Goal: Task Accomplishment & Management: Manage account settings

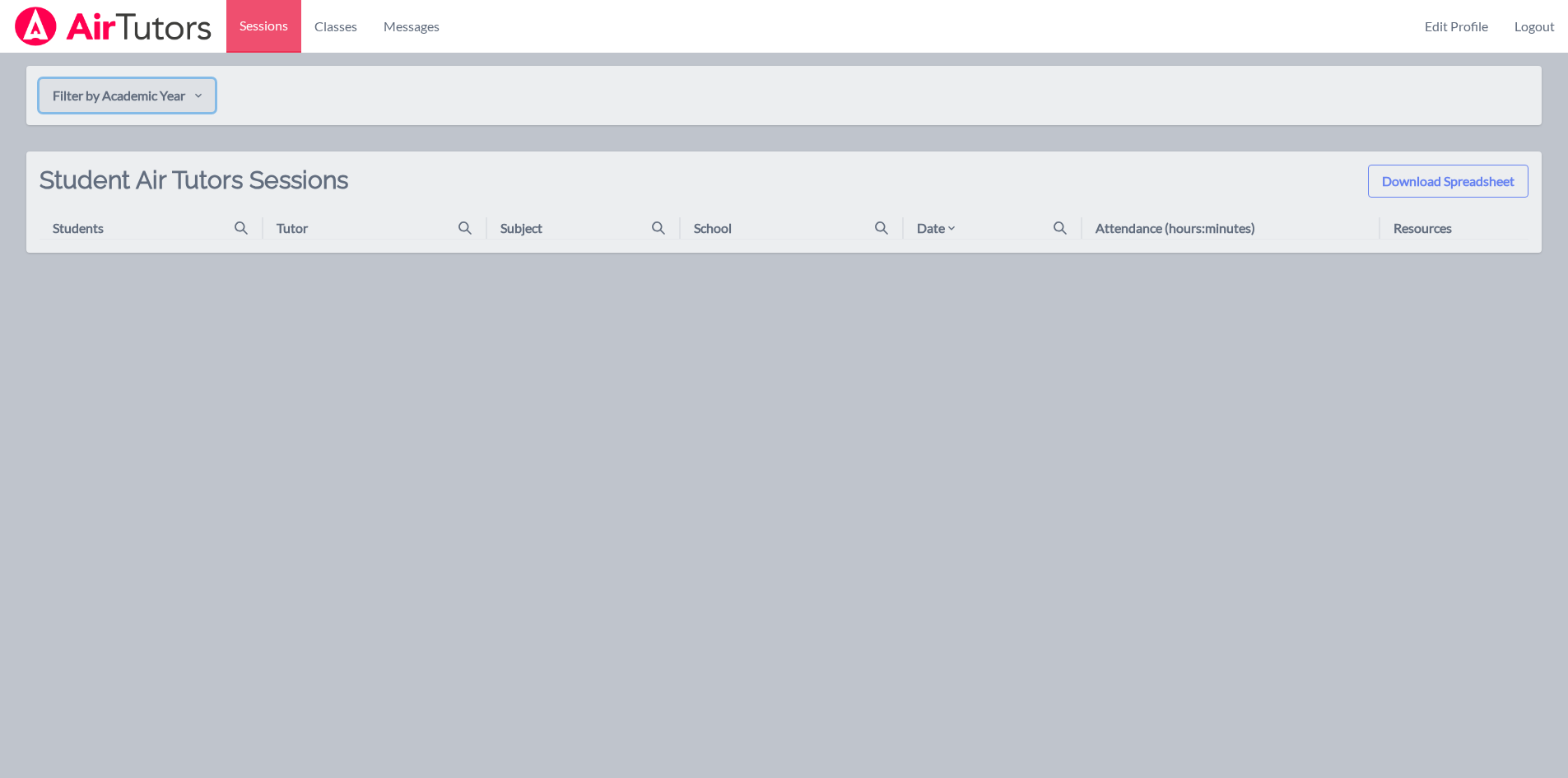
click at [136, 97] on button "Filter by Academic Year" at bounding box center [127, 95] width 175 height 33
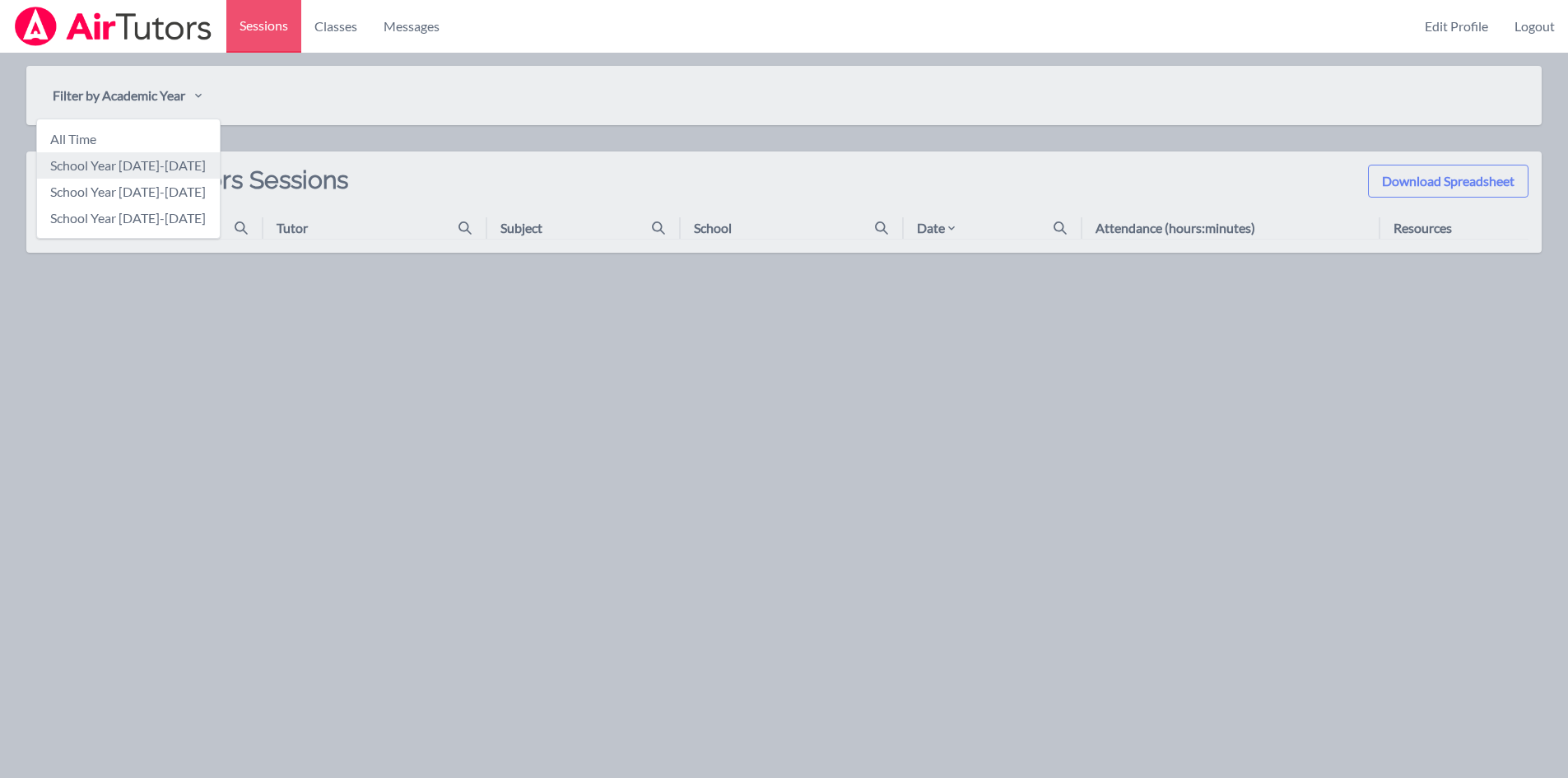
click at [157, 163] on link "School Year [DATE]-[DATE]" at bounding box center [128, 165] width 183 height 26
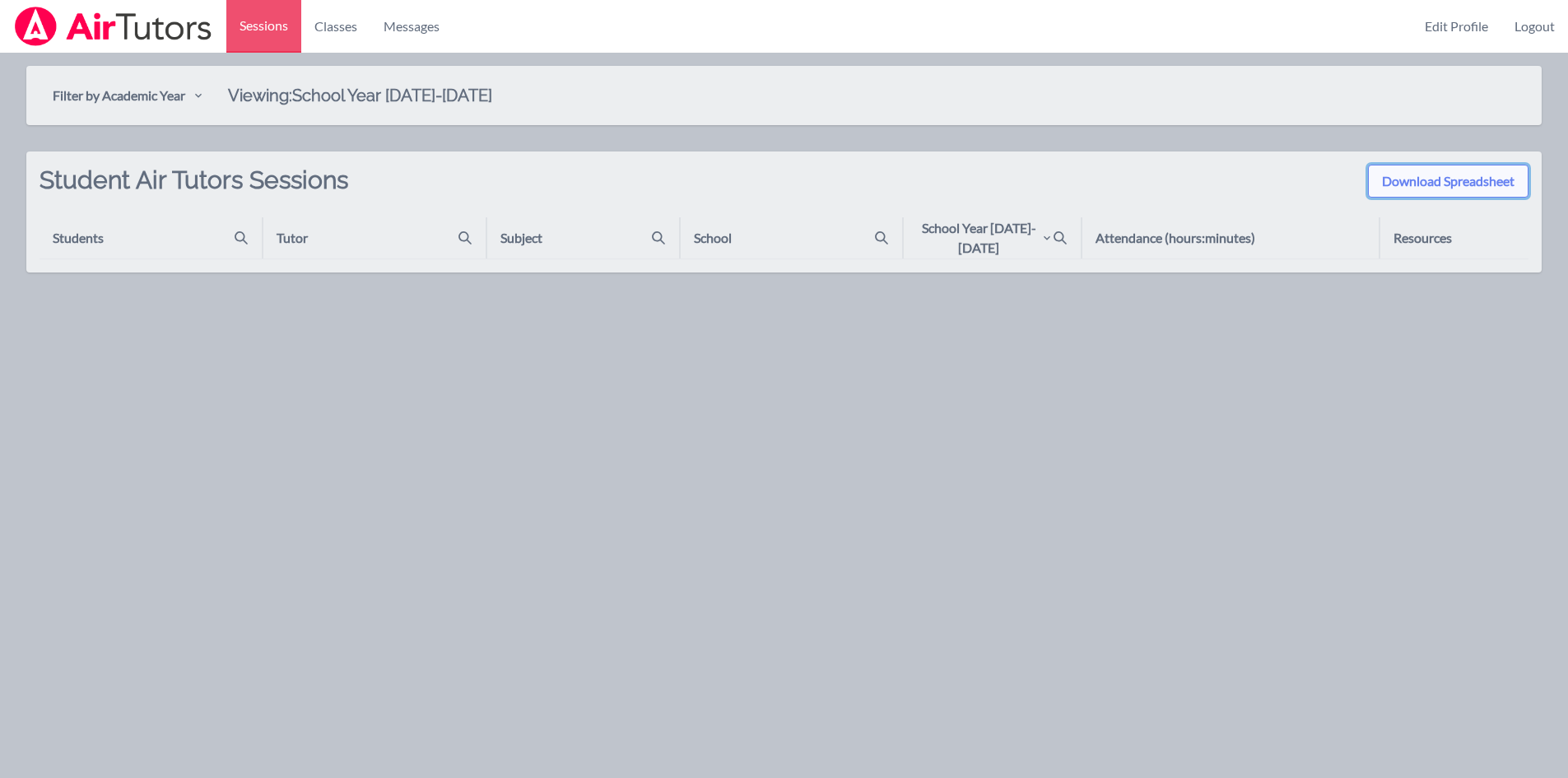
click at [1492, 178] on button "Download Spreadsheet" at bounding box center [1448, 180] width 161 height 33
click at [1424, 188] on button "Download Spreadsheet" at bounding box center [1448, 180] width 161 height 33
click at [52, 237] on th "Students" at bounding box center [151, 237] width 223 height 41
click at [242, 227] on th "Students" at bounding box center [151, 237] width 223 height 41
click at [241, 233] on icon at bounding box center [242, 238] width 13 height 13
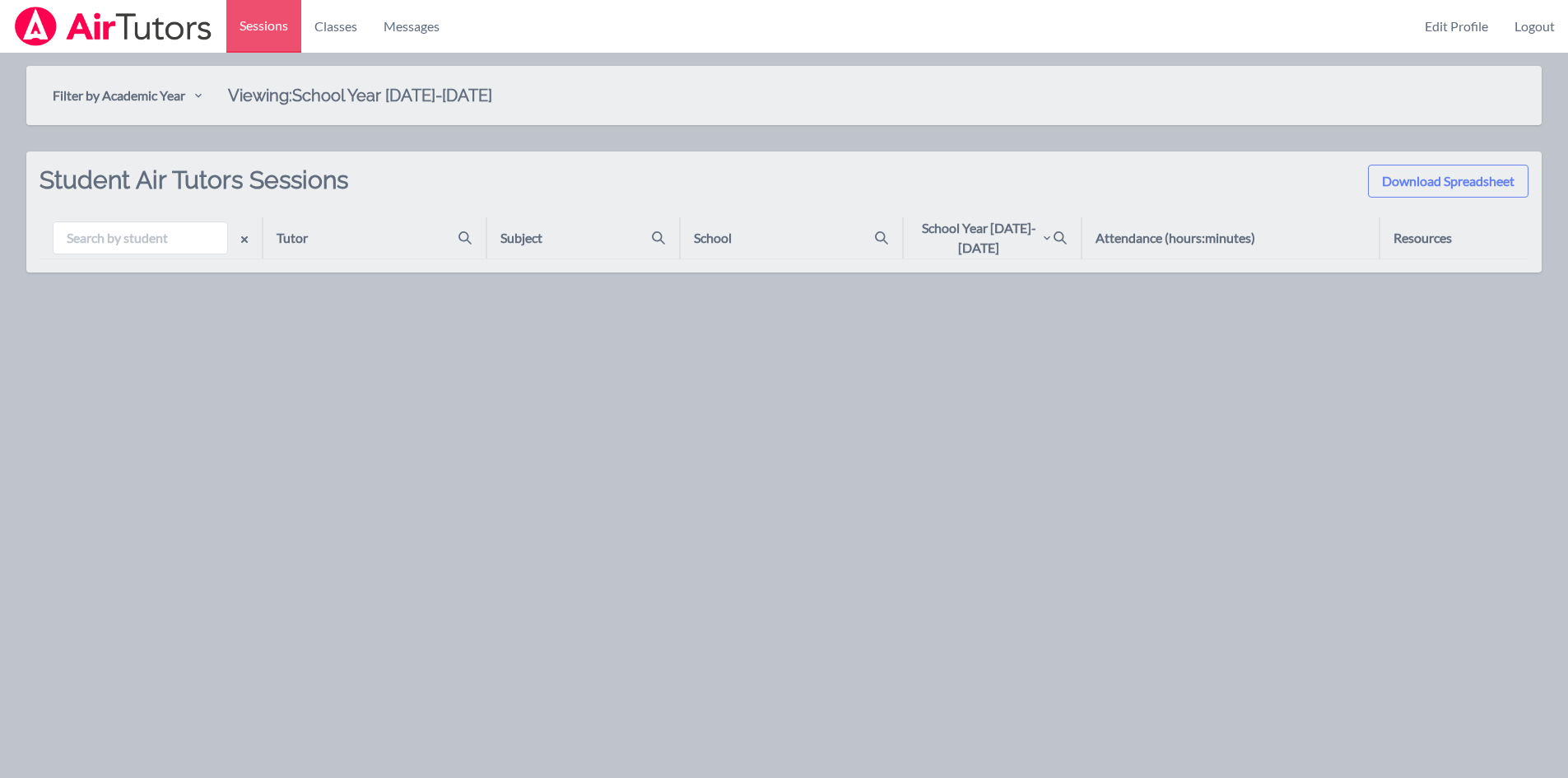
click at [321, 249] on th "Tutor" at bounding box center [374, 237] width 223 height 41
click at [315, 248] on th "Tutor" at bounding box center [374, 237] width 223 height 41
click at [470, 237] on icon at bounding box center [465, 238] width 13 height 13
click at [521, 226] on th "Subject" at bounding box center [584, 237] width 194 height 41
click at [521, 233] on div "Subject" at bounding box center [521, 237] width 42 height 19
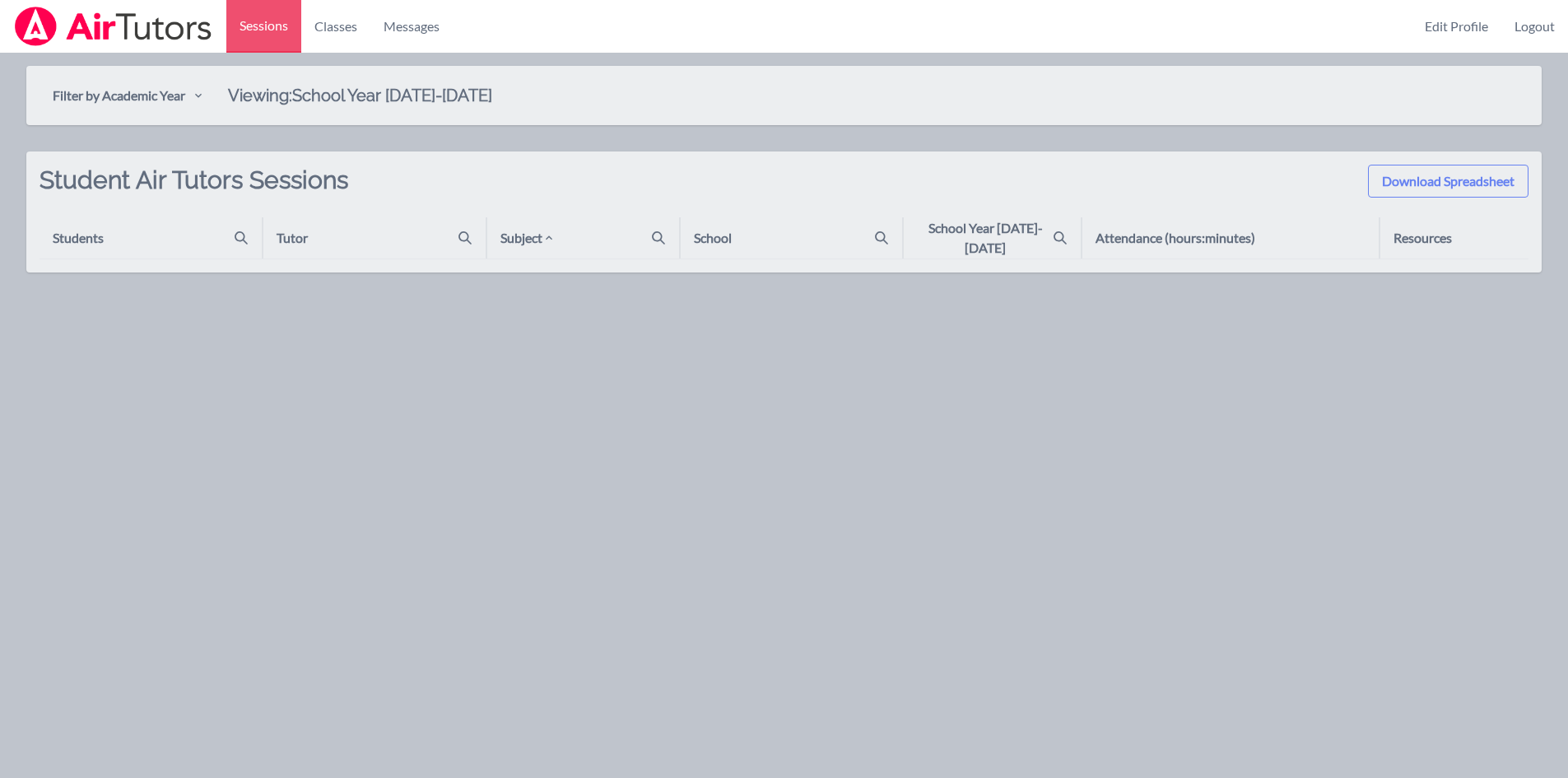
click at [637, 237] on th "Subject" at bounding box center [584, 237] width 194 height 41
click at [667, 235] on div "Subject" at bounding box center [589, 237] width 178 height 19
click at [240, 232] on icon at bounding box center [242, 238] width 13 height 13
type input "[PERSON_NAME]"
click at [243, 233] on icon "button" at bounding box center [244, 240] width 13 height 13
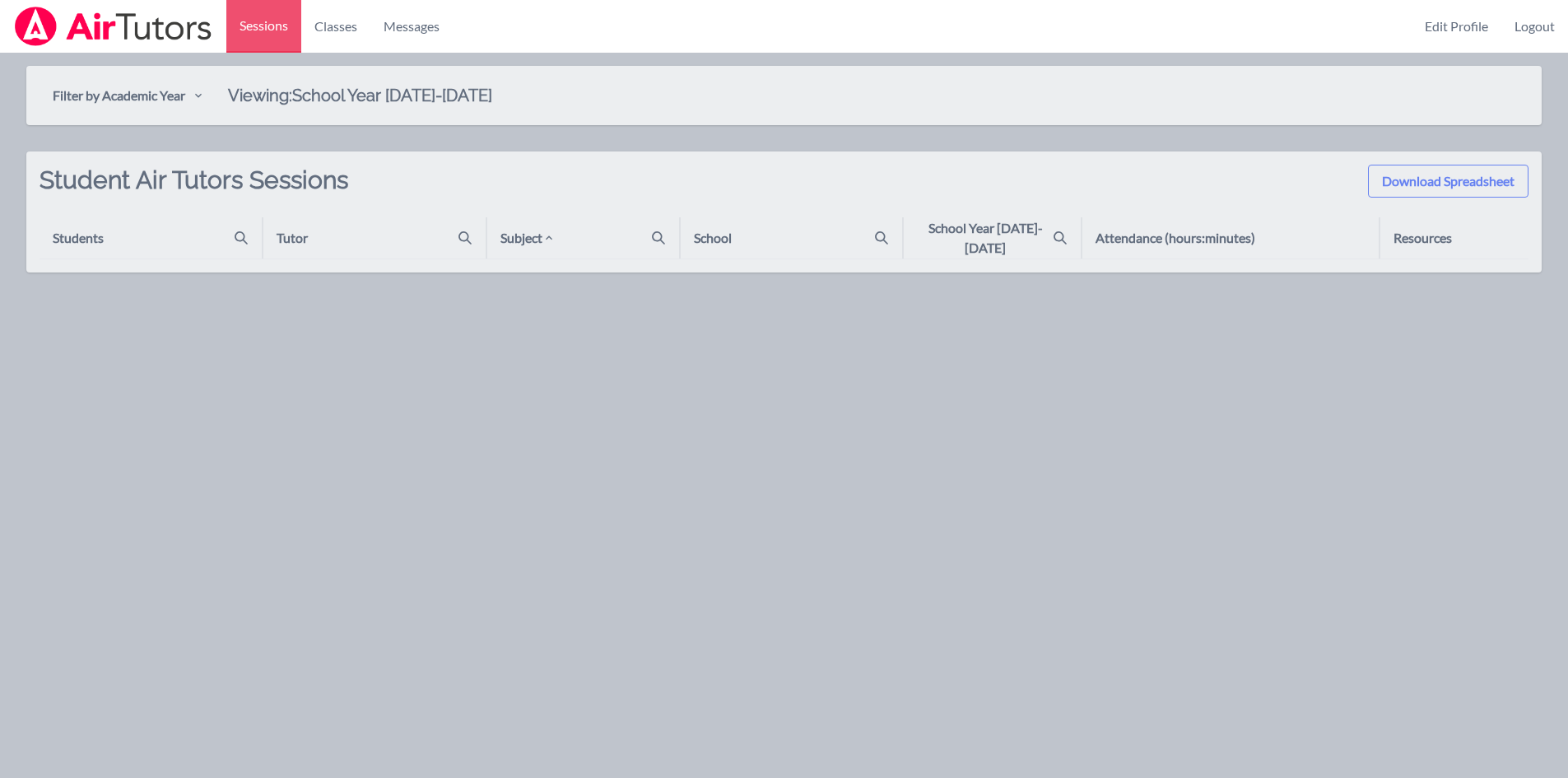
click at [471, 100] on h2 "Viewing: School Year [DATE]-[DATE]" at bounding box center [360, 96] width 264 height 20
click at [408, 102] on h2 "Viewing: School Year [DATE]-[DATE]" at bounding box center [360, 96] width 264 height 20
click at [1529, 17] on link "Logout" at bounding box center [1534, 26] width 67 height 53
